Goal: Task Accomplishment & Management: Manage account settings

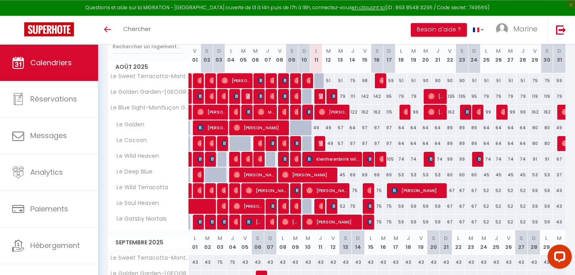
scroll to position [107, 0]
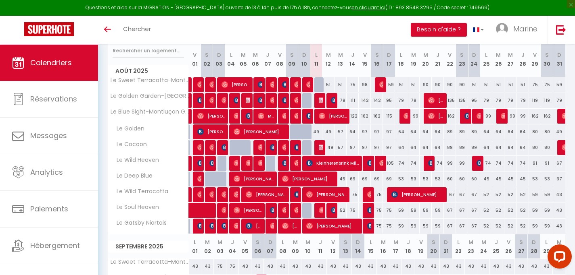
click at [322, 151] on img at bounding box center [322, 147] width 6 height 6
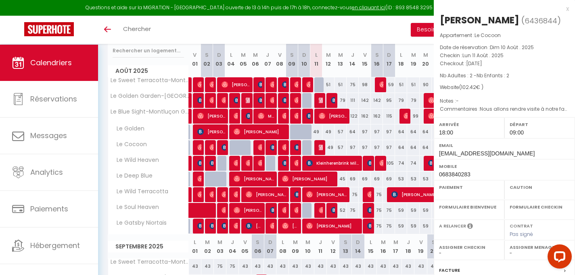
select select "OK"
select select "1"
select select "0"
select select "1"
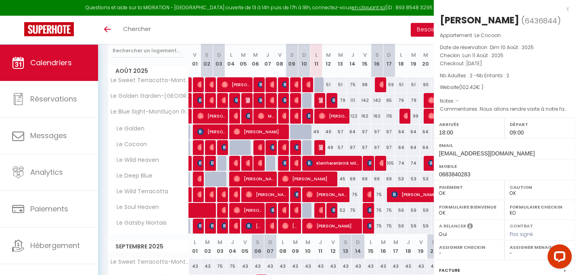
select select
select select "11878"
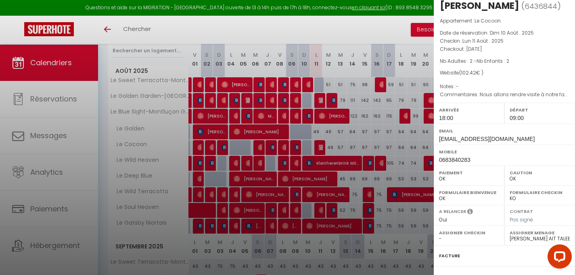
scroll to position [0, 0]
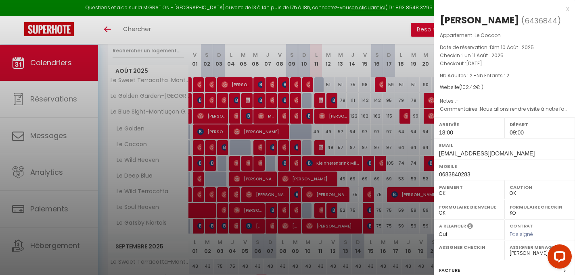
click at [561, 8] on div "x" at bounding box center [500, 9] width 135 height 10
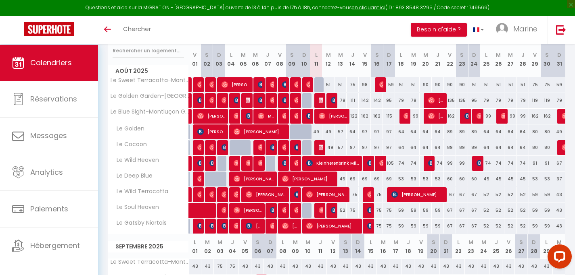
click at [354, 154] on div "97" at bounding box center [352, 147] width 12 height 15
type input "97"
type input "[DEMOGRAPHIC_DATA][DATE]"
type input "Ven 15 Août 2025"
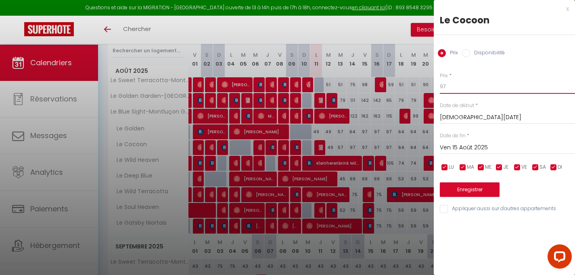
click at [440, 94] on input "97" at bounding box center [507, 86] width 135 height 15
click at [567, 12] on div "x" at bounding box center [500, 9] width 135 height 10
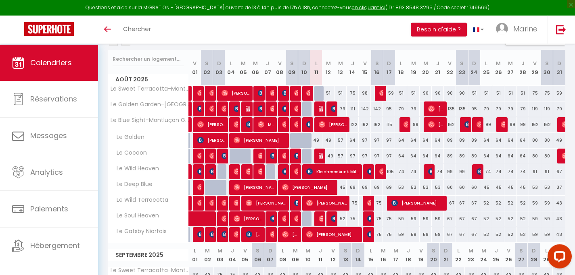
scroll to position [100, 0]
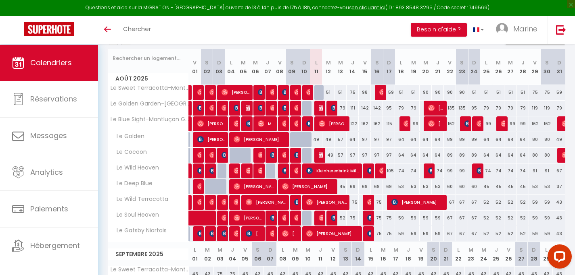
click at [355, 162] on div "97" at bounding box center [352, 155] width 12 height 15
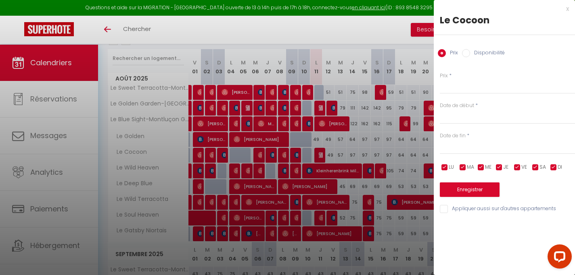
type input "97"
type input "[DEMOGRAPHIC_DATA][DATE]"
type input "Ven 15 Août 2025"
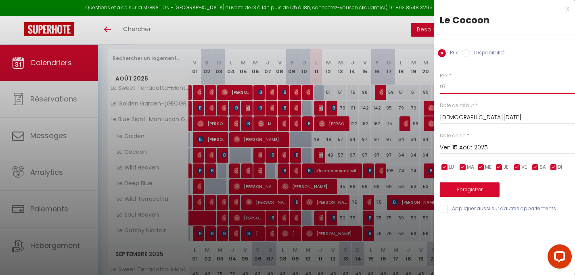
drag, startPoint x: 444, startPoint y: 94, endPoint x: 425, endPoint y: 94, distance: 19.8
click at [440, 94] on input "97" at bounding box center [507, 86] width 135 height 15
type input "64"
click at [476, 197] on button "Enregistrer" at bounding box center [470, 190] width 60 height 15
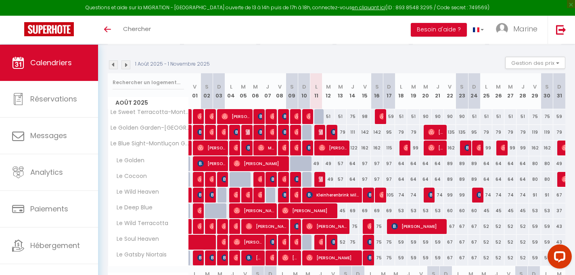
scroll to position [83, 0]
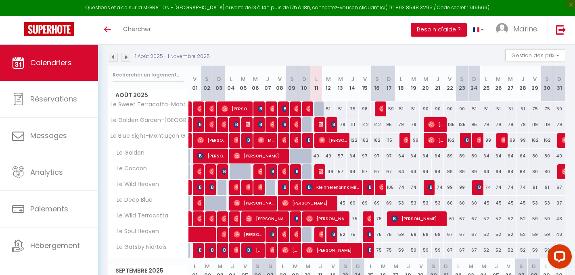
click at [356, 224] on div "75" at bounding box center [352, 219] width 12 height 15
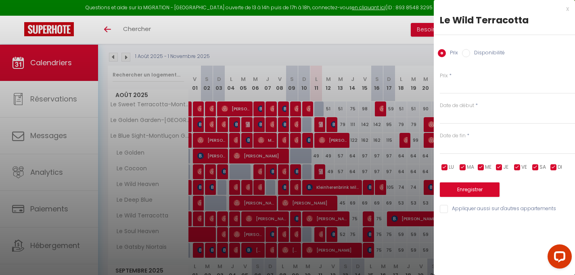
type input "75"
type input "[DEMOGRAPHIC_DATA][DATE]"
type input "Ven 15 Août 2025"
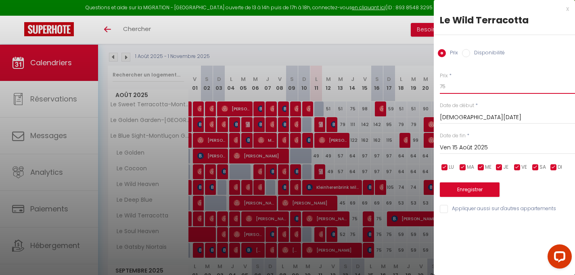
click at [440, 90] on input "75" at bounding box center [507, 86] width 135 height 15
type input "67"
click at [477, 197] on button "Enregistrer" at bounding box center [470, 190] width 60 height 15
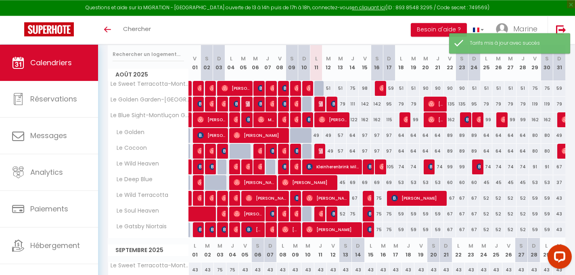
scroll to position [106, 0]
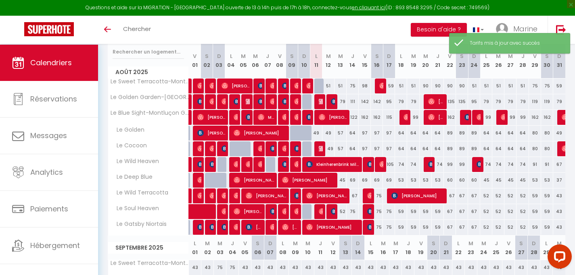
click at [358, 219] on div "75" at bounding box center [352, 211] width 12 height 15
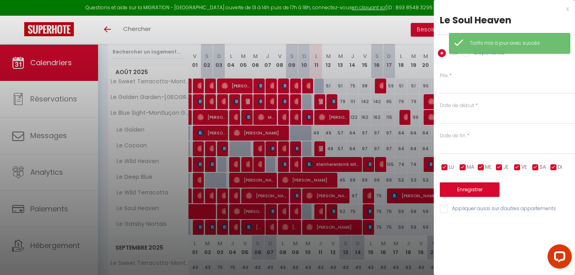
type input "75"
type input "[DEMOGRAPHIC_DATA][DATE]"
type input "Ven 15 Août 2025"
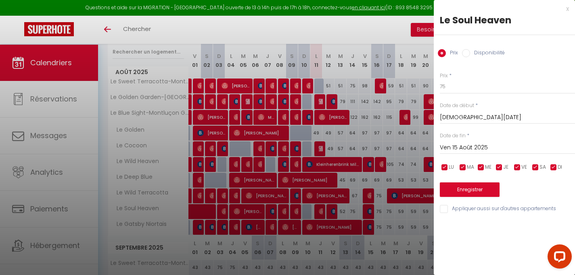
click at [357, 200] on div at bounding box center [287, 137] width 575 height 275
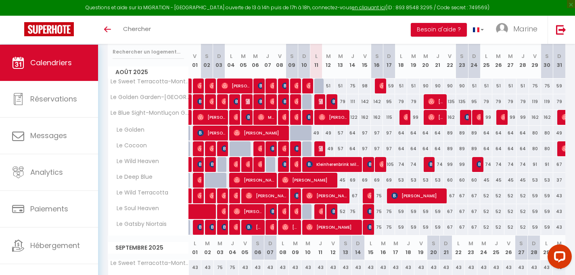
click at [355, 219] on div "75" at bounding box center [352, 211] width 12 height 15
type input "75"
type input "[DEMOGRAPHIC_DATA][DATE]"
type input "Ven 15 Août 2025"
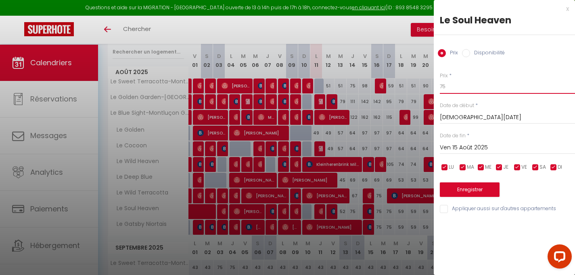
drag, startPoint x: 446, startPoint y: 94, endPoint x: 430, endPoint y: 93, distance: 16.6
click at [440, 93] on input "75" at bounding box center [507, 86] width 135 height 15
type input "67"
click at [466, 197] on button "Enregistrer" at bounding box center [470, 190] width 60 height 15
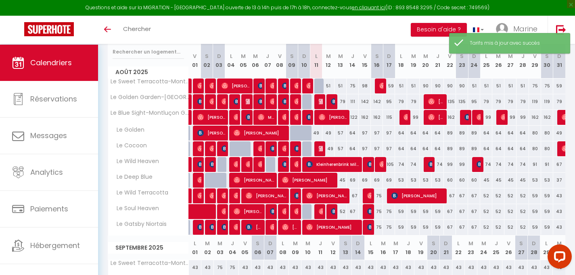
scroll to position [45, 0]
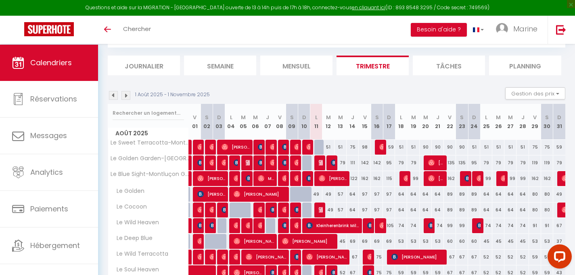
click at [352, 249] on div "69" at bounding box center [352, 241] width 12 height 15
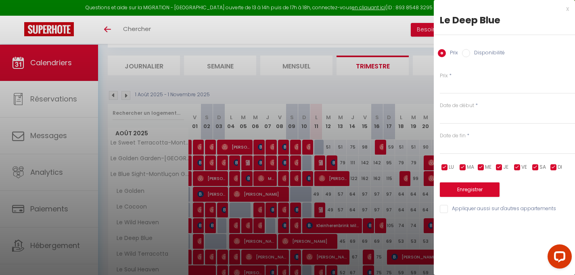
type input "69"
type input "[DEMOGRAPHIC_DATA][DATE]"
type input "Ven 15 Août 2025"
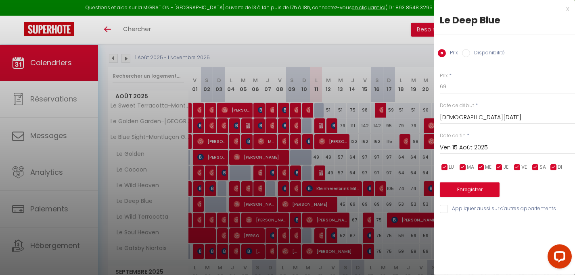
scroll to position [83, 0]
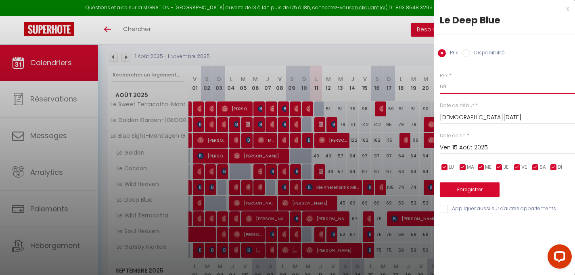
drag, startPoint x: 430, startPoint y: 89, endPoint x: 425, endPoint y: 90, distance: 4.5
click at [440, 90] on input "69" at bounding box center [507, 86] width 135 height 15
type input "53"
click at [456, 197] on button "Enregistrer" at bounding box center [470, 190] width 60 height 15
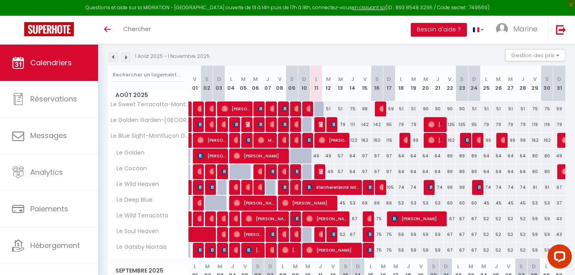
click at [389, 164] on div "97" at bounding box center [389, 156] width 12 height 15
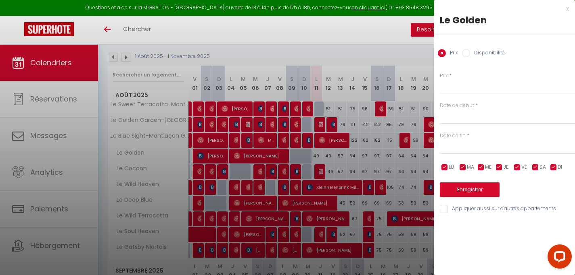
type input "97"
type input "Dim 17 Août 2025"
type input "Lun 18 Août 2025"
click at [440, 92] on input "97" at bounding box center [507, 86] width 135 height 15
type input "80"
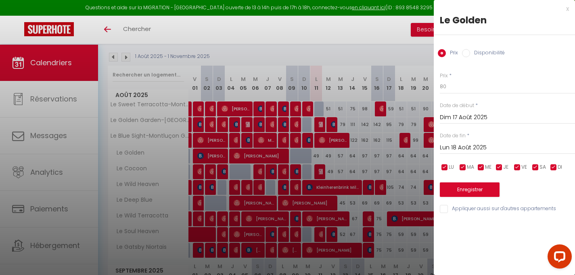
drag, startPoint x: 462, startPoint y: 222, endPoint x: 253, endPoint y: 186, distance: 212.8
click at [462, 213] on input "Appliquer aussi sur d'autres appartements" at bounding box center [507, 209] width 135 height 8
checkbox input "true"
click at [469, 196] on button "Enregistrer" at bounding box center [470, 190] width 60 height 15
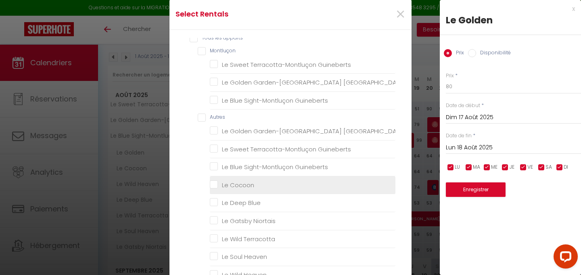
click at [244, 190] on Cocoon "Le Cocoon" at bounding box center [302, 185] width 185 height 8
checkbox Cocoon "true"
checkbox Guineberts "false"
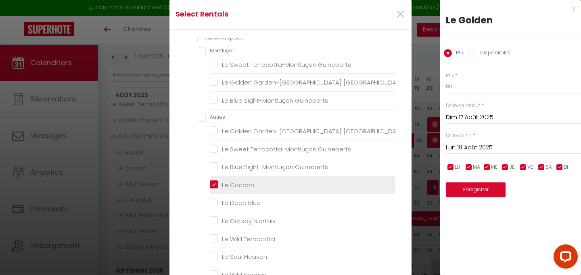
checkbox Guineberts "false"
checkbox Blue "false"
checkbox Niortais "false"
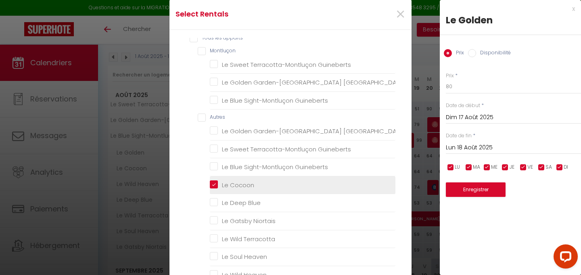
checkbox Terracotta "false"
checkbox Heaven "false"
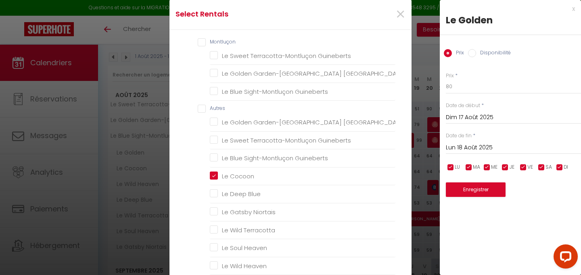
scroll to position [215, 0]
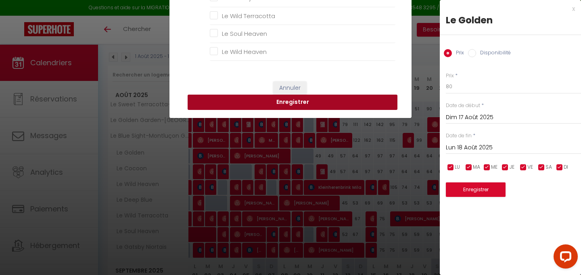
drag, startPoint x: 320, startPoint y: 100, endPoint x: 392, endPoint y: 113, distance: 73.3
click at [320, 100] on button "Enregistrer" at bounding box center [292, 102] width 210 height 15
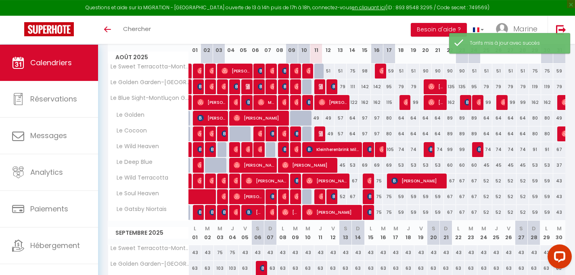
scroll to position [121, 0]
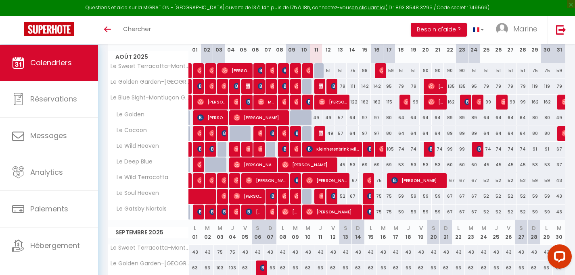
drag, startPoint x: 394, startPoint y: 156, endPoint x: 417, endPoint y: 95, distance: 64.9
click at [393, 156] on div "105" at bounding box center [389, 149] width 12 height 15
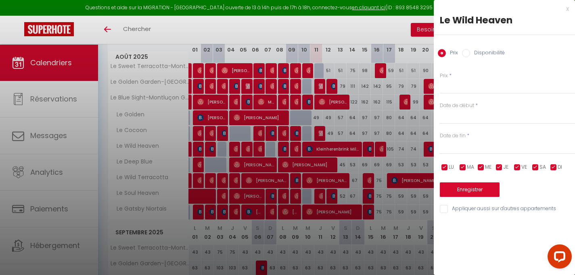
type input "105"
type input "Dim 17 Août 2025"
type input "Lun 18 Août 2025"
drag, startPoint x: 450, startPoint y: 92, endPoint x: 421, endPoint y: 89, distance: 29.6
click at [440, 89] on input "105" at bounding box center [507, 86] width 135 height 15
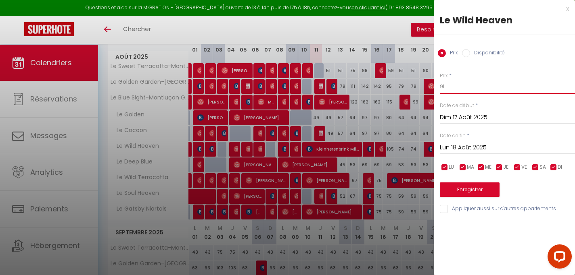
type input "91"
click at [466, 197] on button "Enregistrer" at bounding box center [470, 190] width 60 height 15
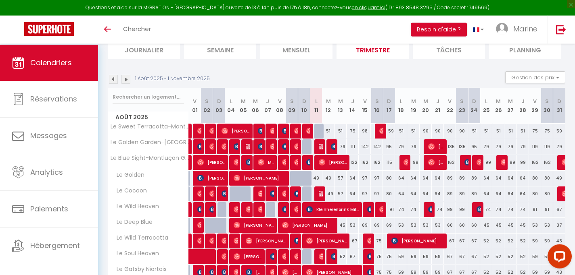
scroll to position [14, 0]
